Goal: Transaction & Acquisition: Book appointment/travel/reservation

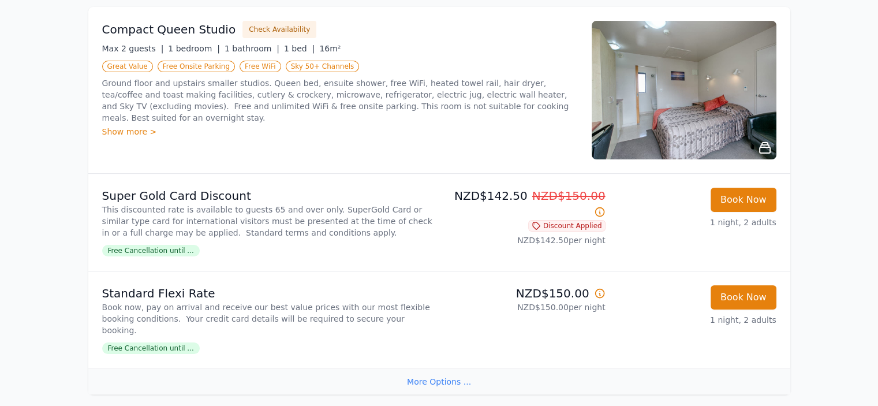
scroll to position [194, 0]
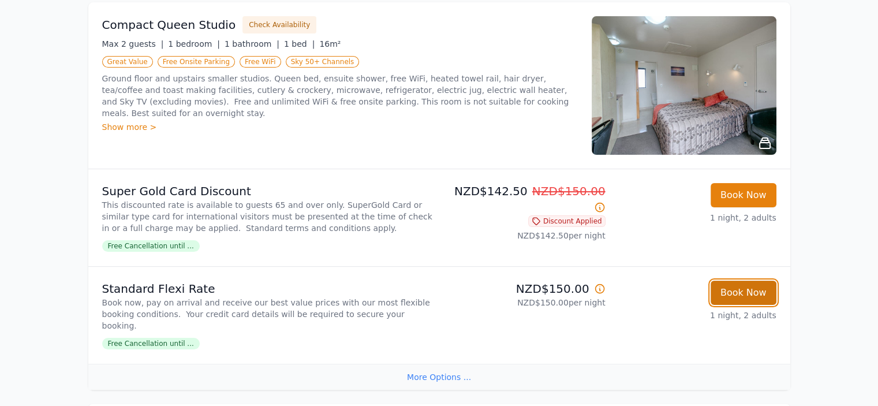
click at [749, 281] on button "Book Now" at bounding box center [744, 293] width 66 height 24
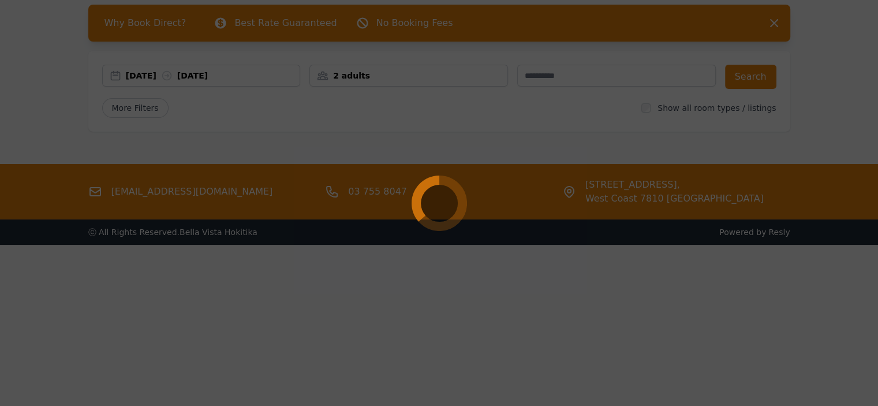
scroll to position [55, 0]
select select "**"
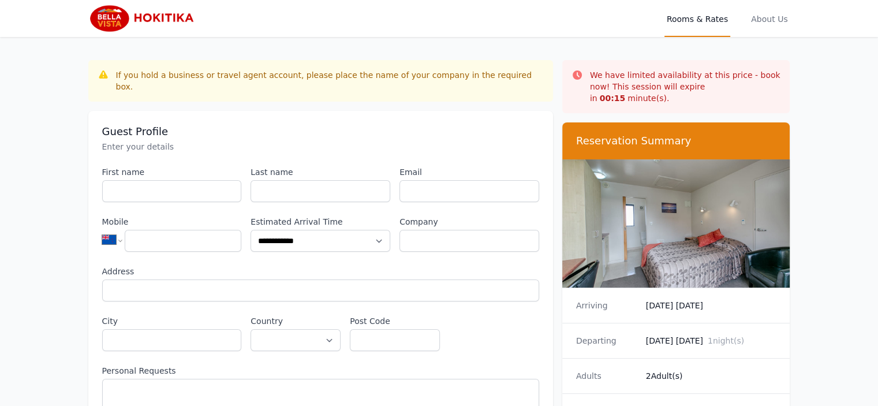
scroll to position [55, 0]
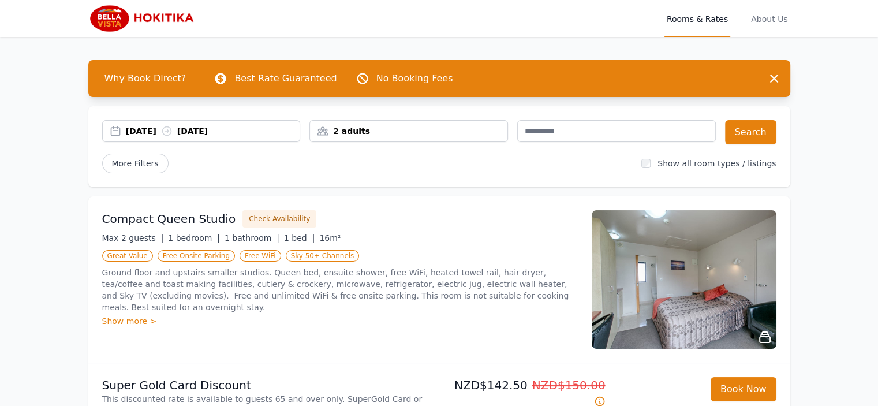
click at [199, 135] on div "[DATE] [DATE]" at bounding box center [213, 131] width 174 height 12
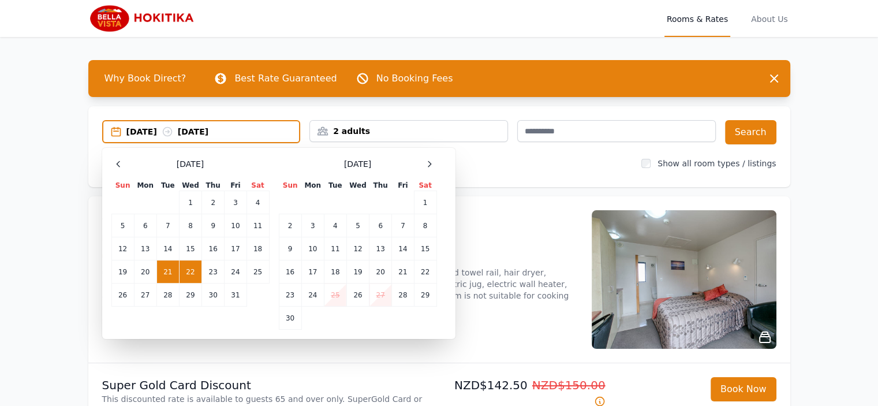
click at [160, 270] on td "21" at bounding box center [167, 271] width 23 height 23
click at [210, 274] on td "23" at bounding box center [213, 271] width 23 height 23
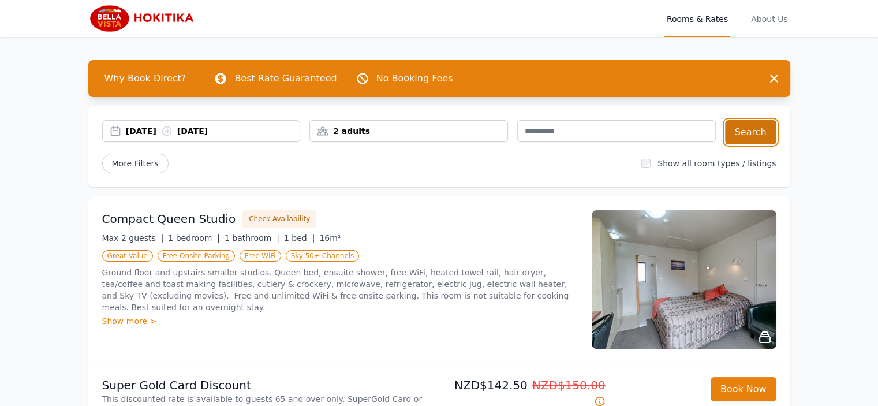
click at [752, 129] on button "Search" at bounding box center [750, 132] width 51 height 24
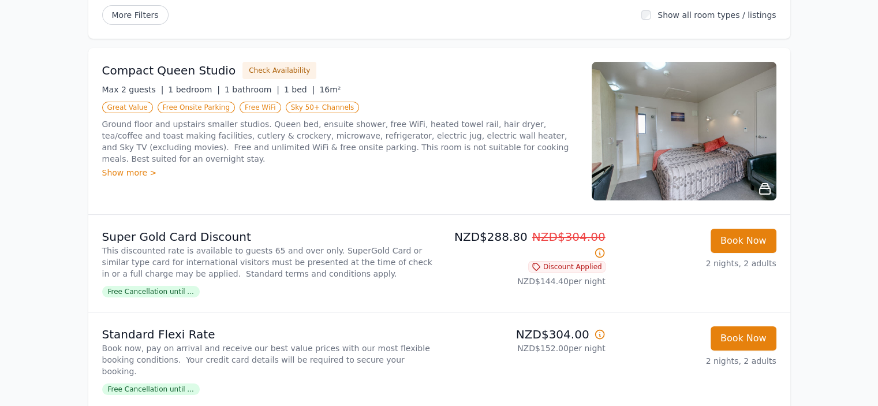
scroll to position [182, 0]
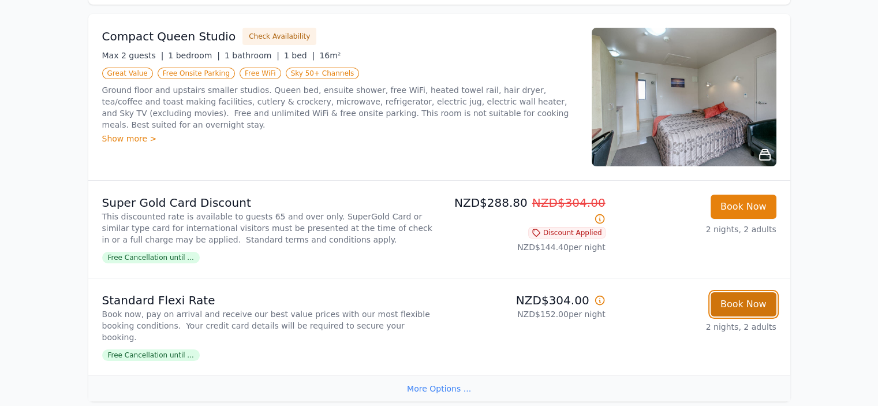
click at [742, 308] on button "Book Now" at bounding box center [744, 304] width 66 height 24
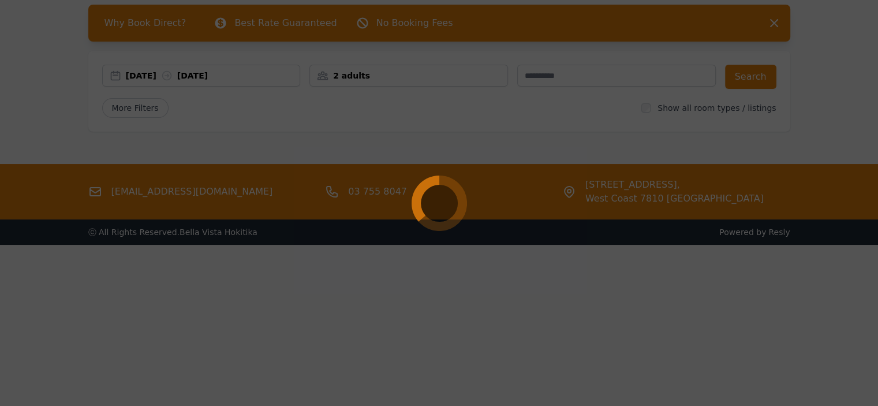
scroll to position [55, 0]
select select "**"
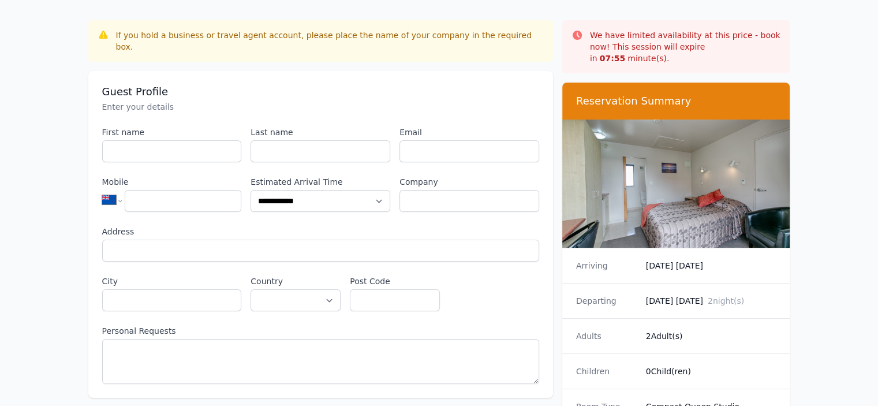
scroll to position [0, 0]
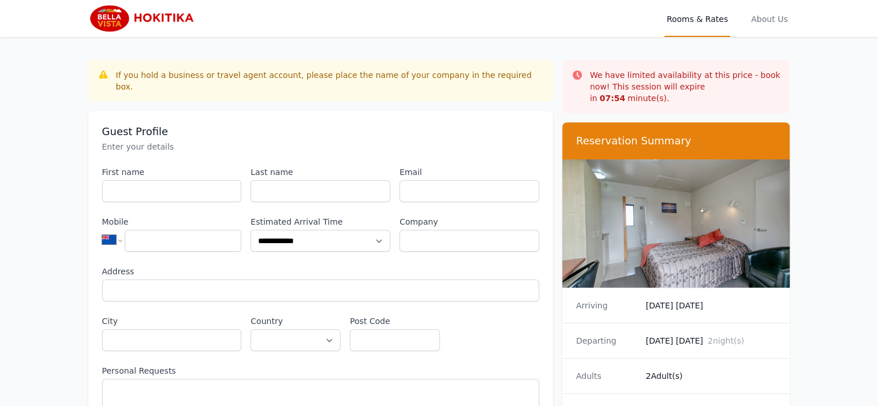
click at [672, 230] on img at bounding box center [676, 223] width 228 height 128
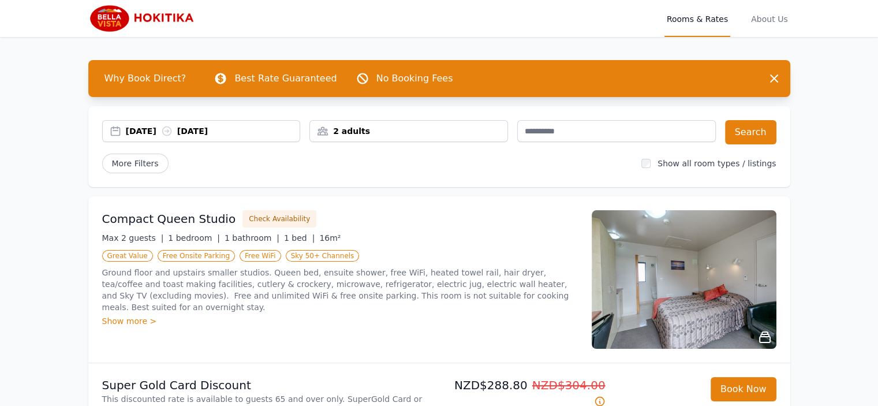
click at [660, 263] on img at bounding box center [684, 279] width 185 height 139
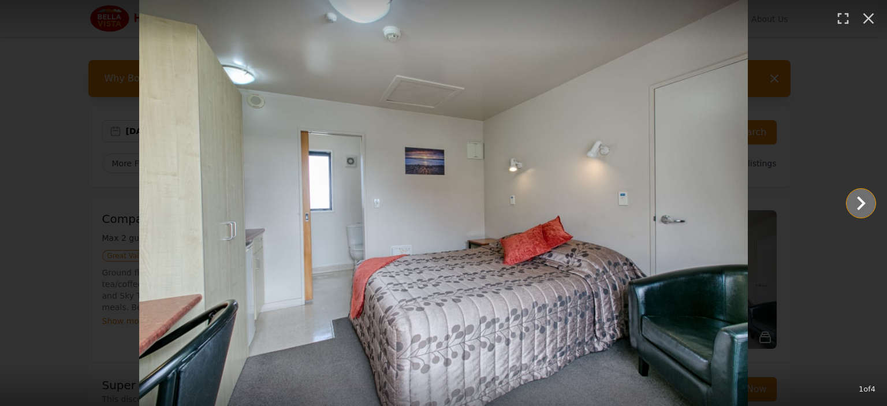
click at [864, 201] on icon "Show slide 2 of 4" at bounding box center [861, 203] width 28 height 28
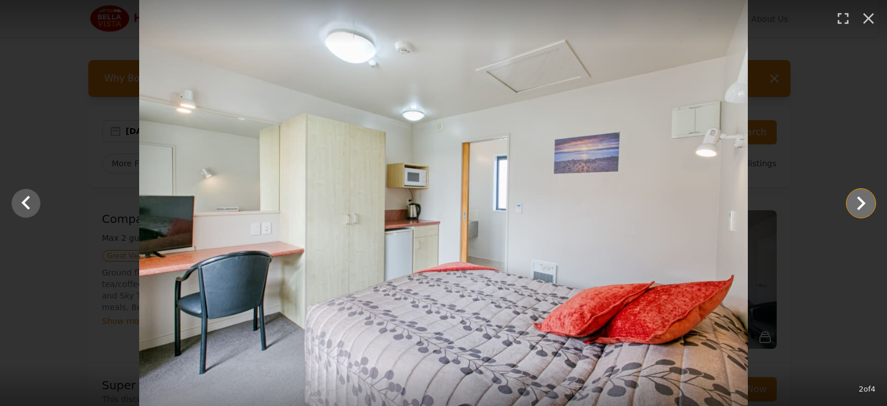
click at [864, 201] on icon "Show slide 3 of 4" at bounding box center [861, 203] width 28 height 28
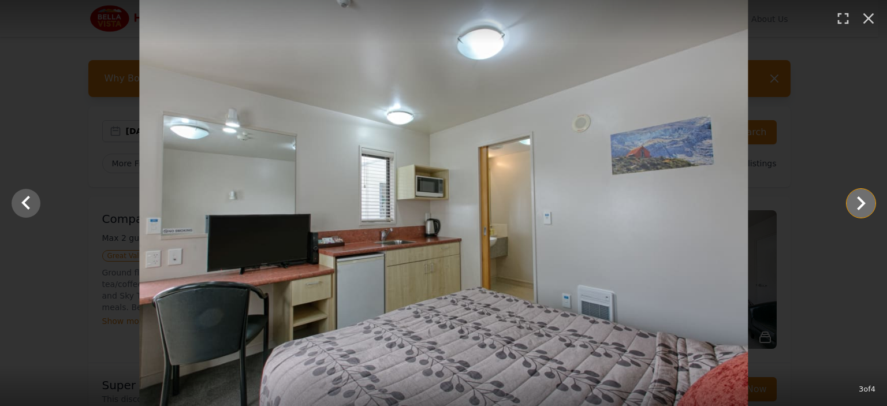
click at [864, 201] on icon "Show slide 4 of 4" at bounding box center [861, 203] width 28 height 28
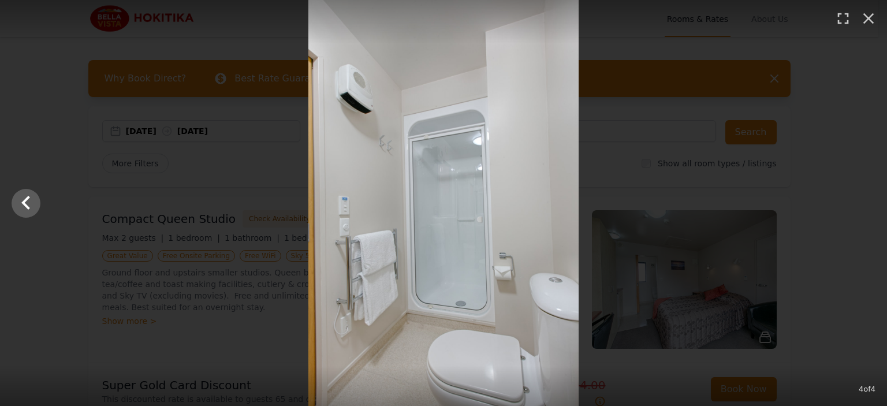
click at [864, 201] on div at bounding box center [443, 203] width 887 height 406
